Goal: Task Accomplishment & Management: Complete application form

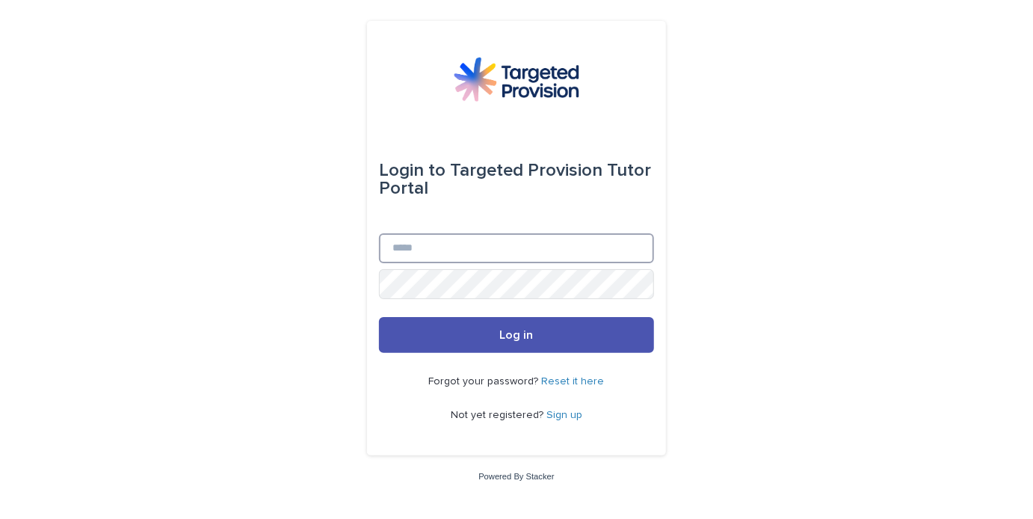
click at [439, 241] on input "Email" at bounding box center [516, 248] width 275 height 30
type input "**********"
click at [379, 317] on button "Log in" at bounding box center [516, 335] width 275 height 36
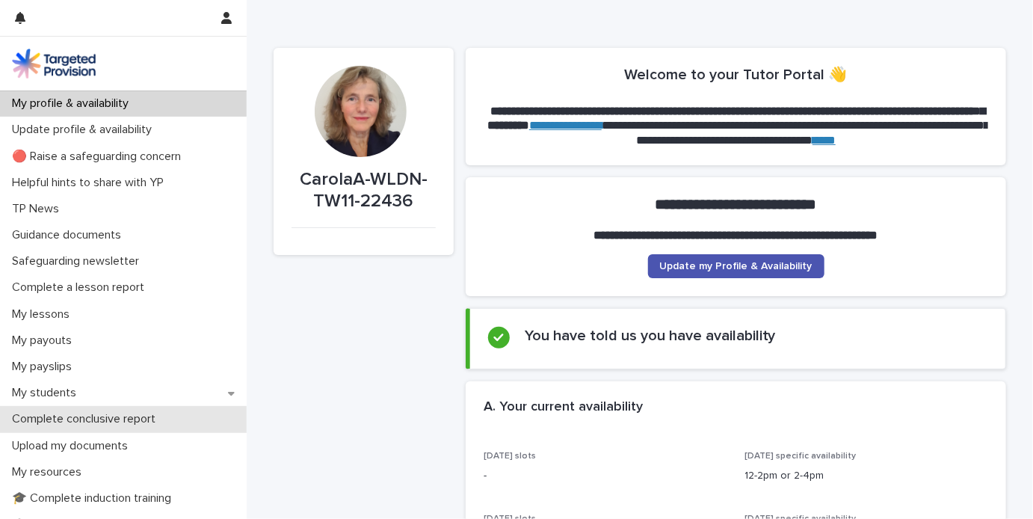
click at [118, 418] on p "Complete conclusive report" at bounding box center [86, 419] width 161 height 14
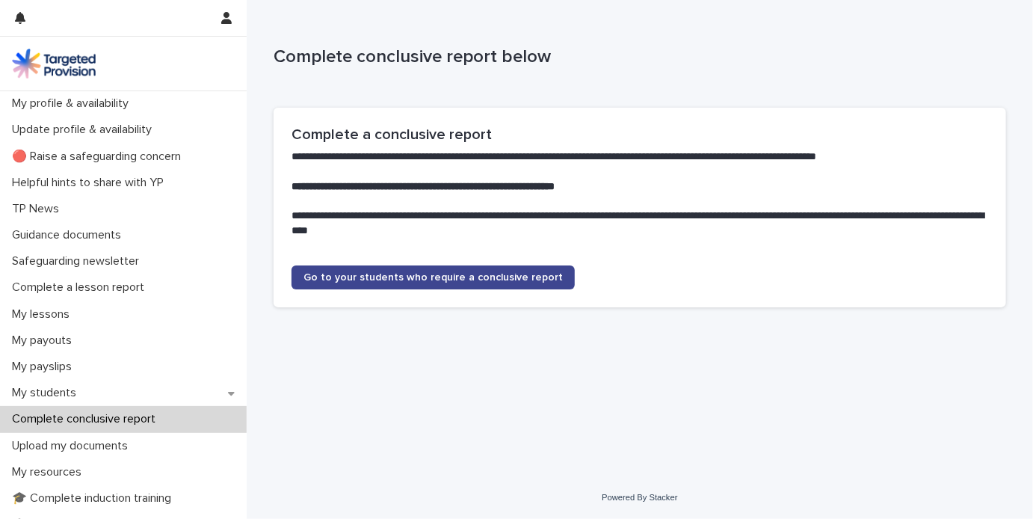
click at [442, 273] on span "Go to your students who require a conclusive report" at bounding box center [432, 277] width 259 height 10
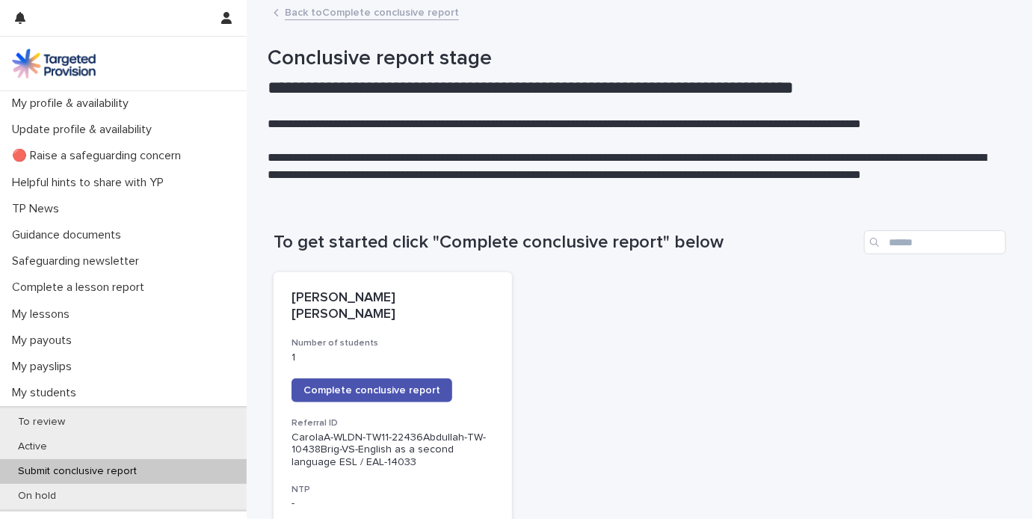
scroll to position [149, 0]
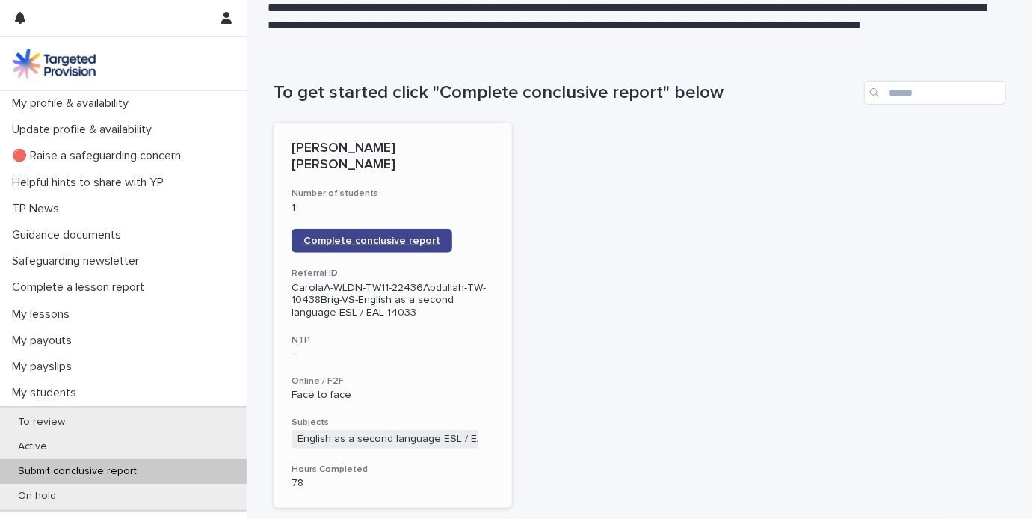
click at [373, 235] on span "Complete conclusive report" at bounding box center [371, 240] width 137 height 10
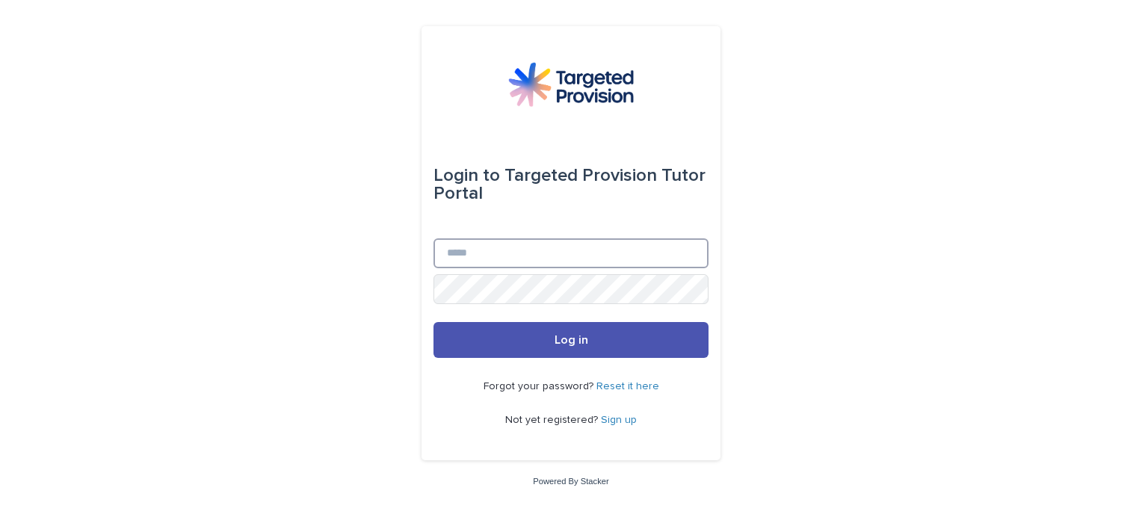
click at [540, 263] on input "Email" at bounding box center [570, 253] width 275 height 30
type input "**********"
click at [433, 322] on button "Log in" at bounding box center [570, 340] width 275 height 36
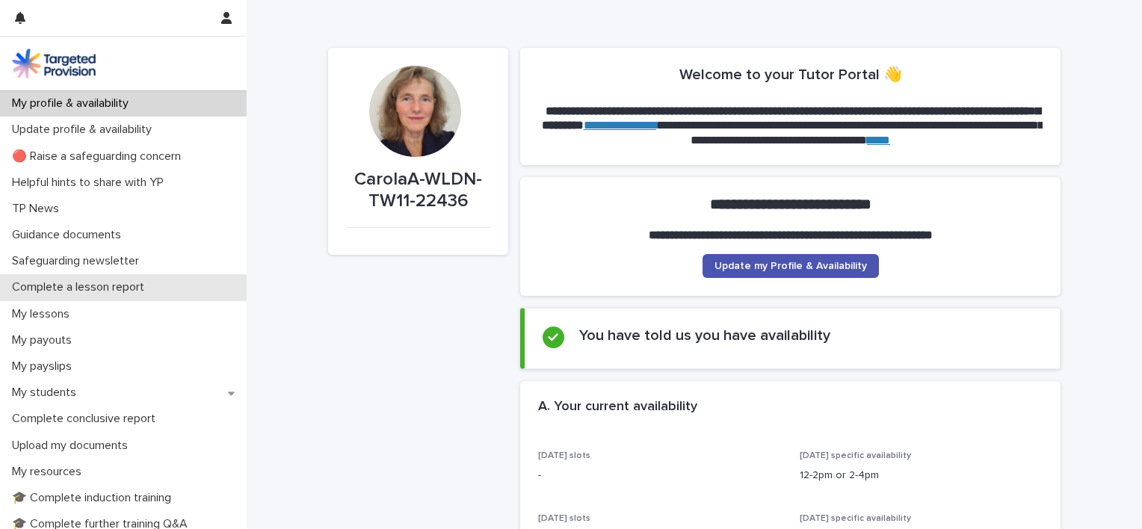
click at [104, 282] on p "Complete a lesson report" at bounding box center [81, 287] width 150 height 14
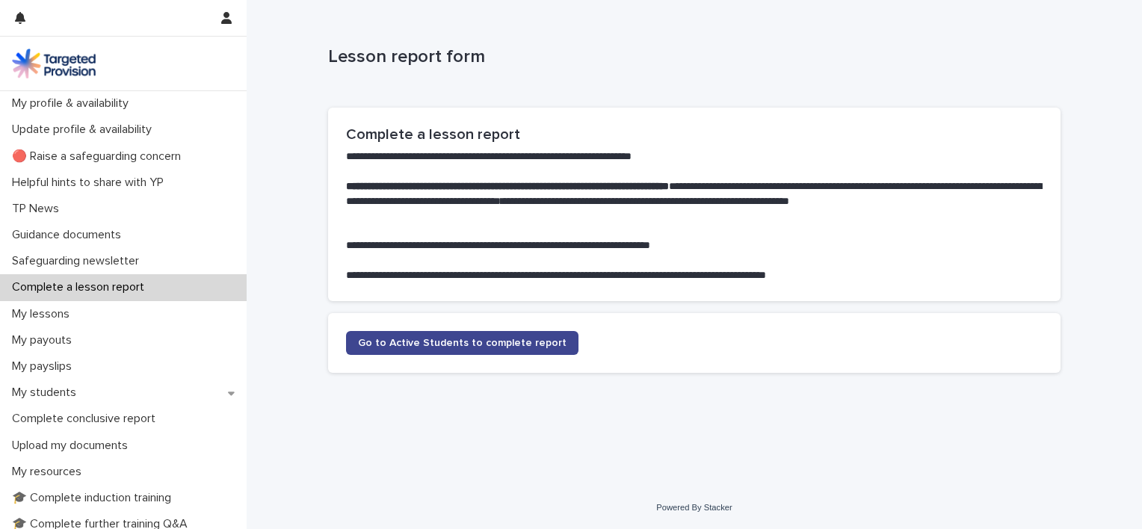
click at [459, 343] on span "Go to Active Students to complete report" at bounding box center [462, 343] width 208 height 10
